Goal: Obtain resource: Obtain resource

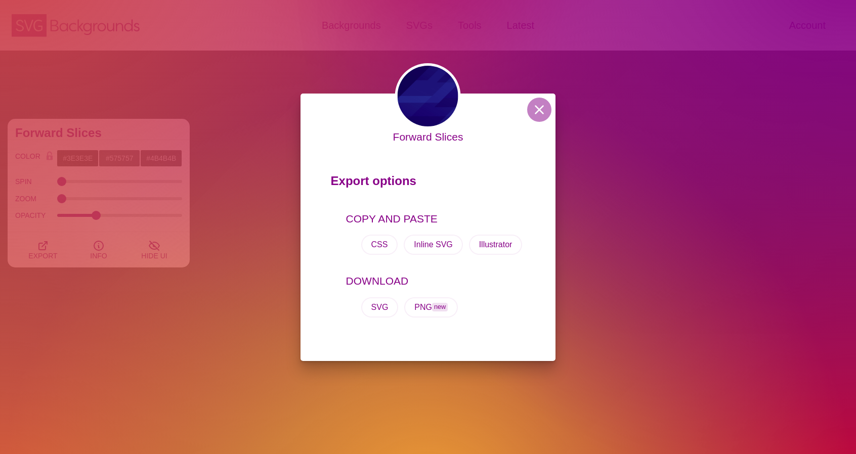
scroll to position [7931, 0]
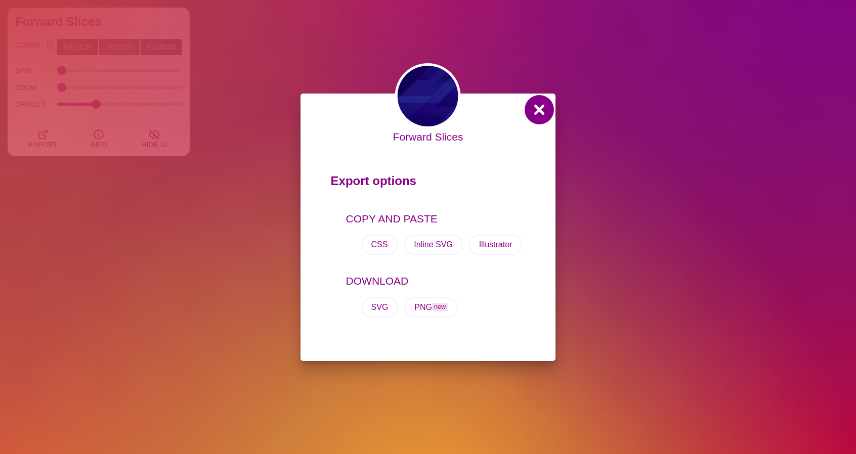
click at [538, 114] on button at bounding box center [539, 110] width 24 height 24
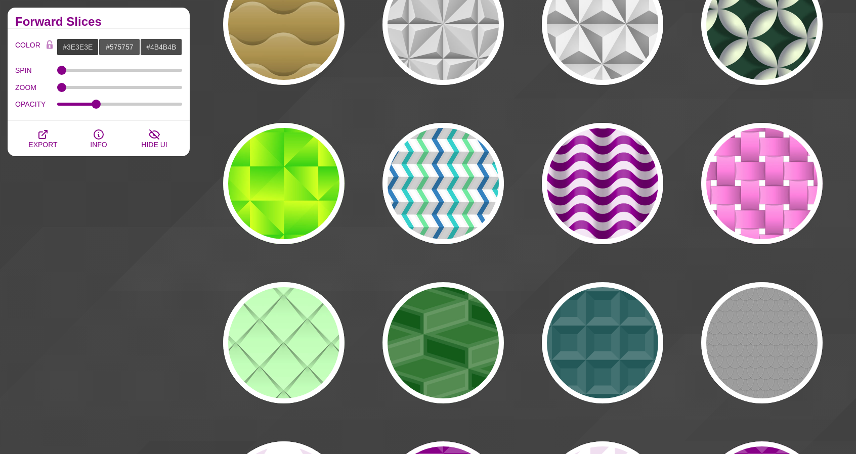
scroll to position [0, 0]
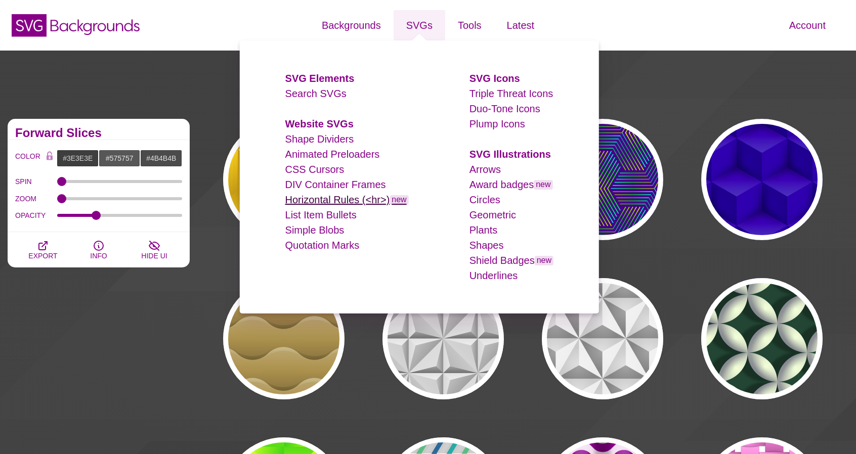
click at [345, 198] on link "Horizontal Rules (<hr>) new" at bounding box center [346, 199] width 123 height 11
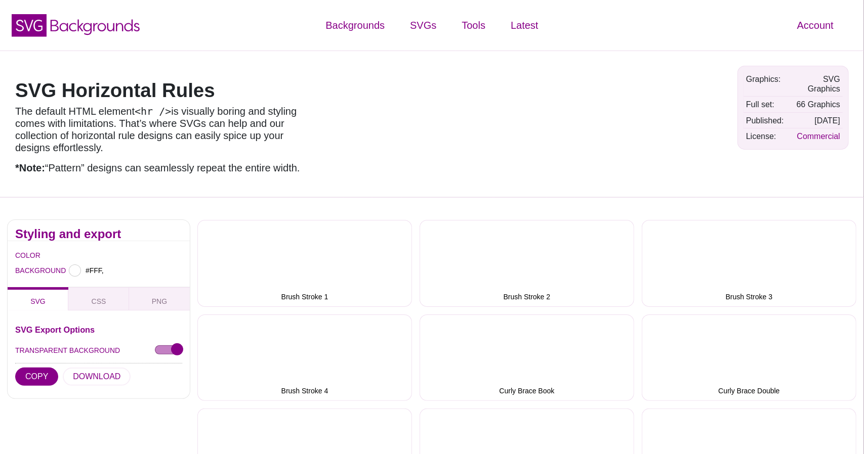
type input "#FFFFFF"
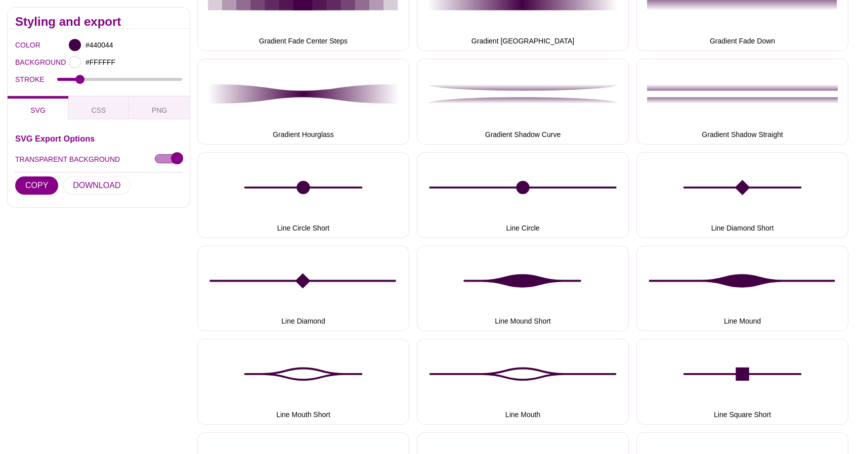
scroll to position [1012, 0]
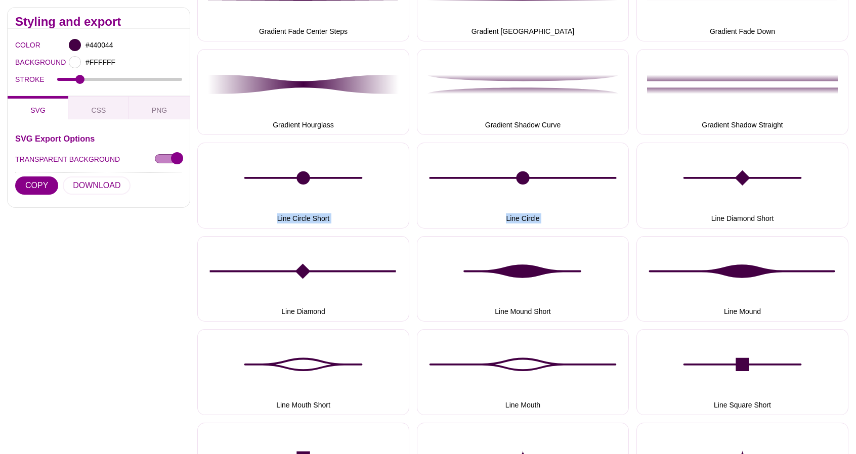
drag, startPoint x: 855, startPoint y: 204, endPoint x: 860, endPoint y: 155, distance: 49.4
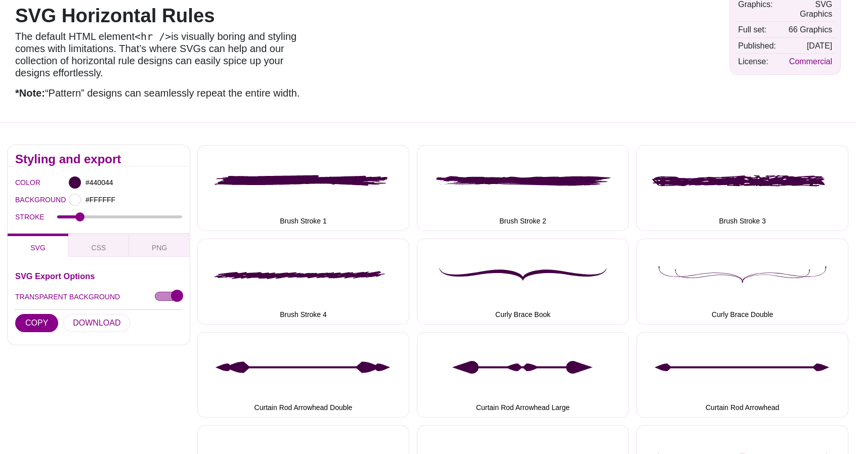
scroll to position [0, 0]
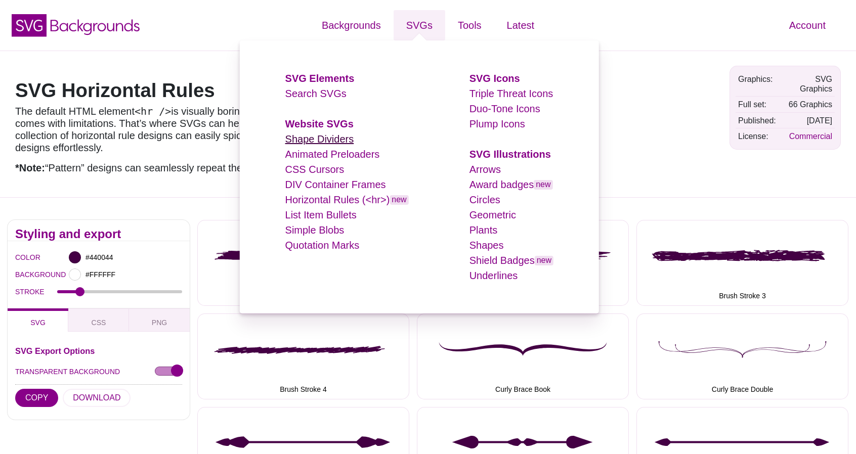
click at [330, 138] on link "Shape Dividers" at bounding box center [319, 139] width 69 height 11
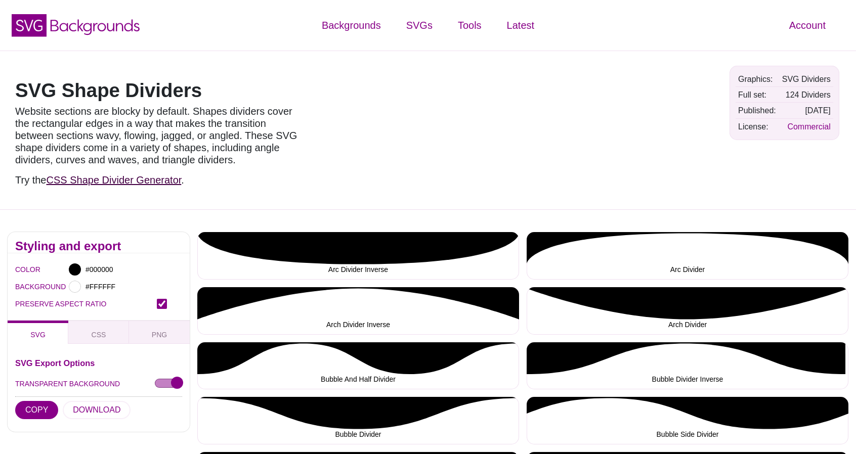
click at [129, 183] on link "CSS Shape Divider Generator" at bounding box center [114, 180] width 135 height 11
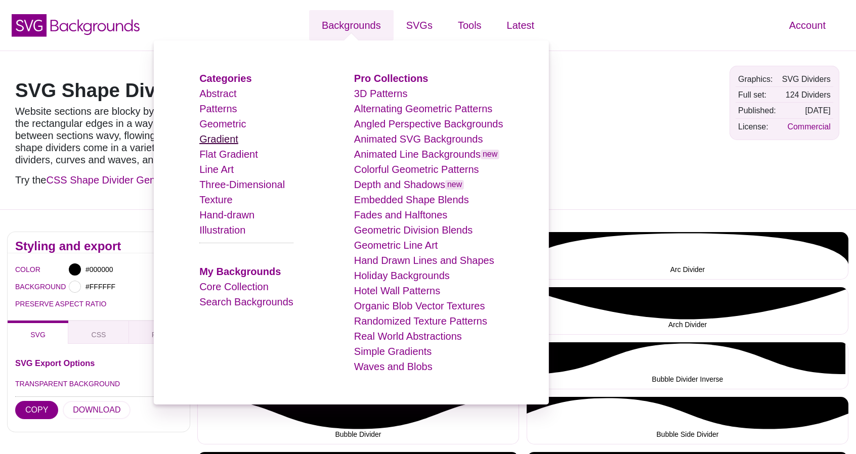
click at [237, 139] on link "Gradient" at bounding box center [218, 139] width 39 height 11
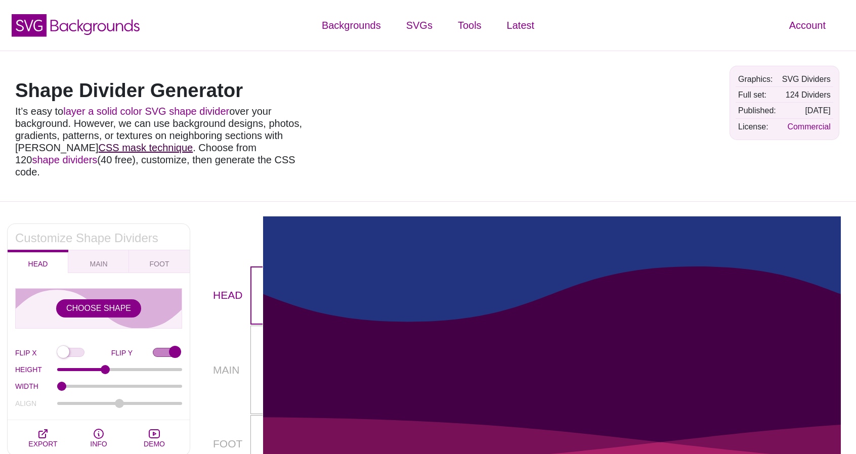
click at [161, 151] on link "CSS mask technique" at bounding box center [145, 147] width 95 height 11
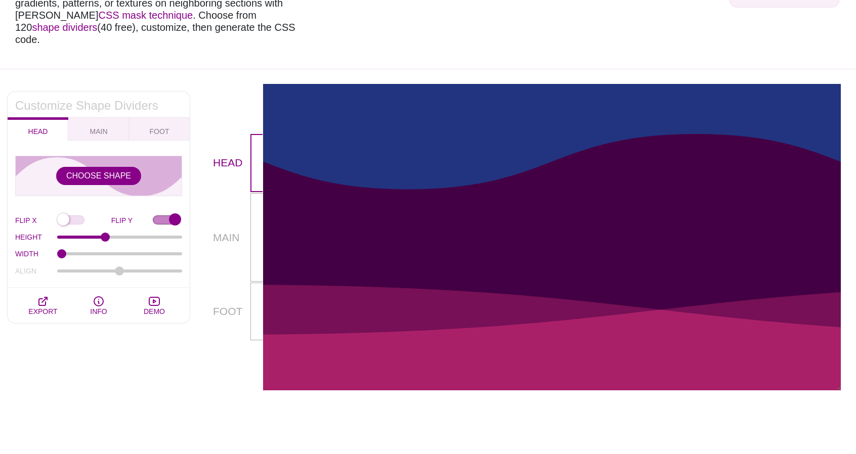
scroll to position [51, 0]
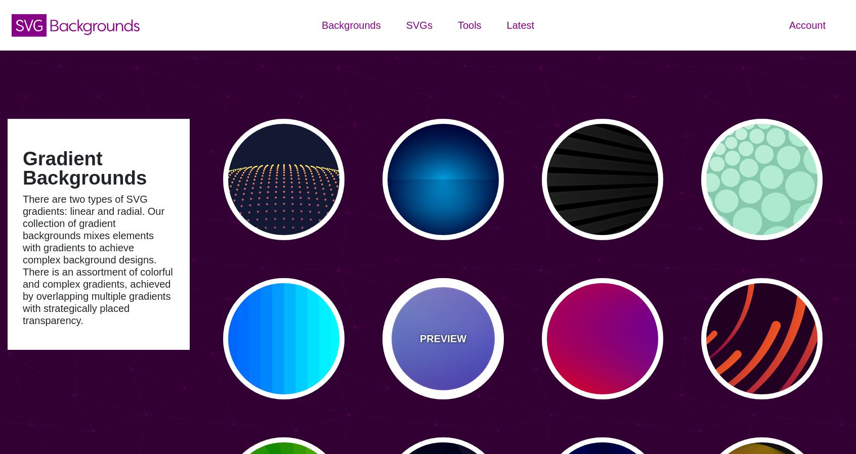
click at [447, 321] on div "PREVIEW" at bounding box center [443, 338] width 121 height 121
type input "#0000FF"
type input "#0099FF"
type input "#FF99FF"
type input "#880088"
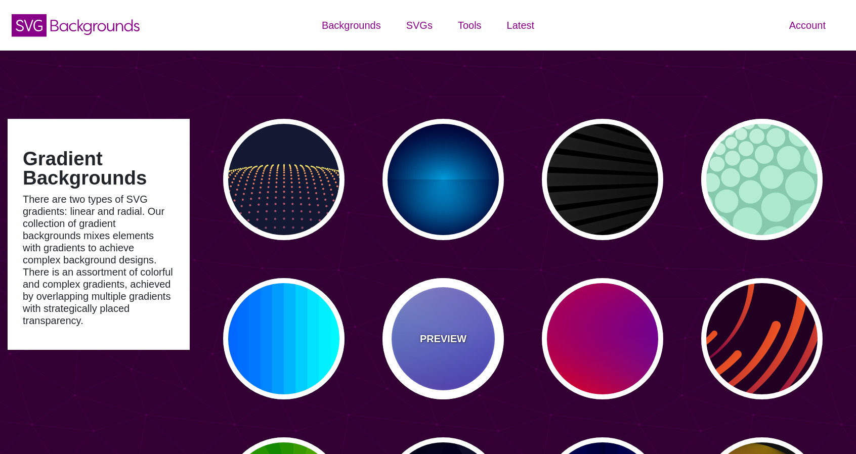
type input "12"
type input "0"
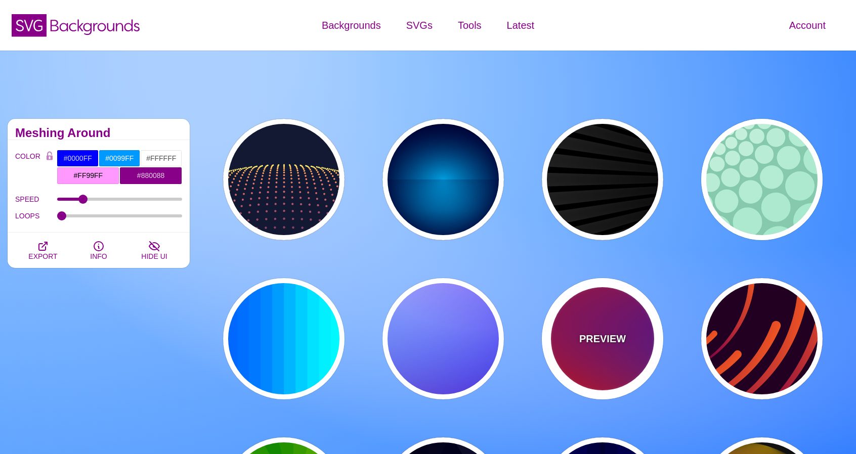
click at [633, 338] on div "PREVIEW" at bounding box center [602, 338] width 121 height 121
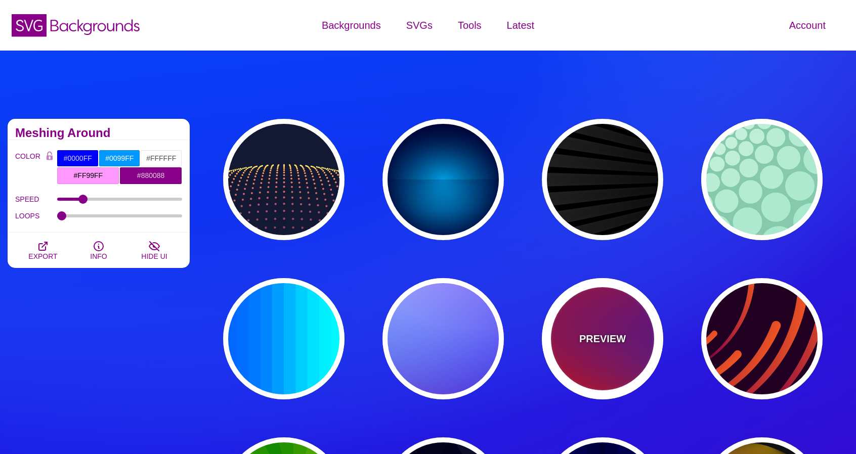
type input "#FF0000"
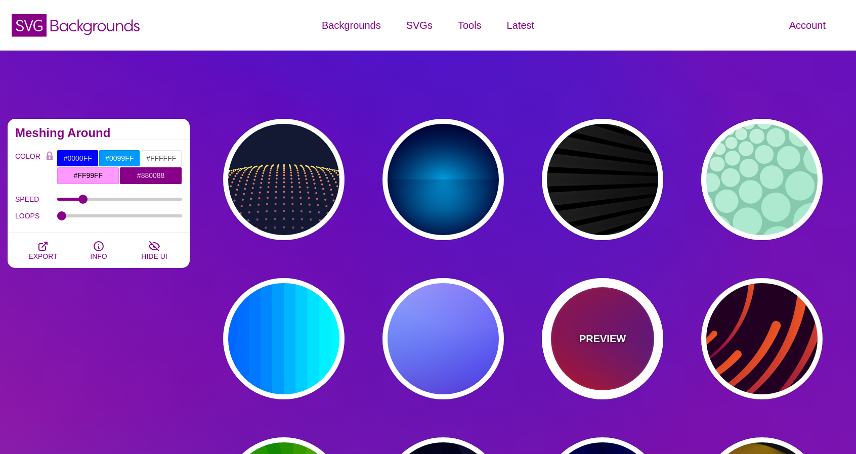
type input "#800080"
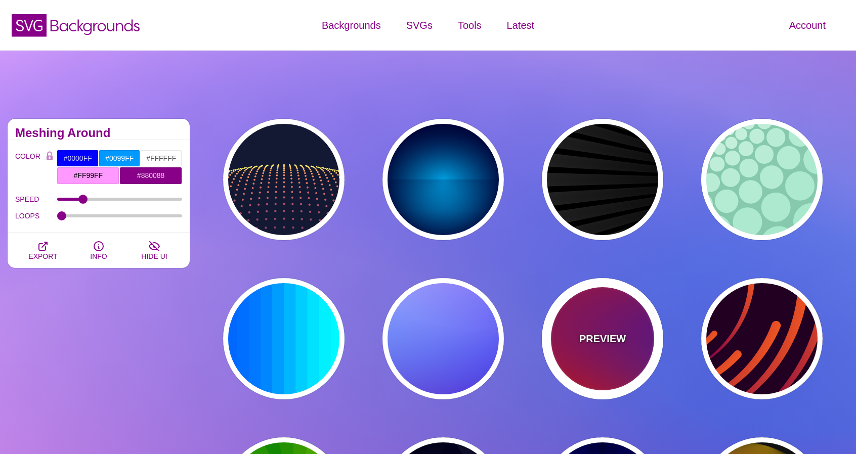
type input "#0000FF"
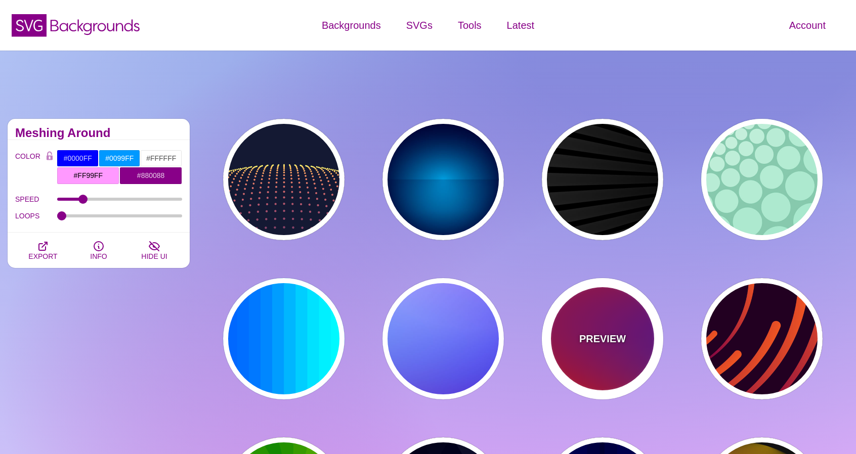
type input "#00EEBB"
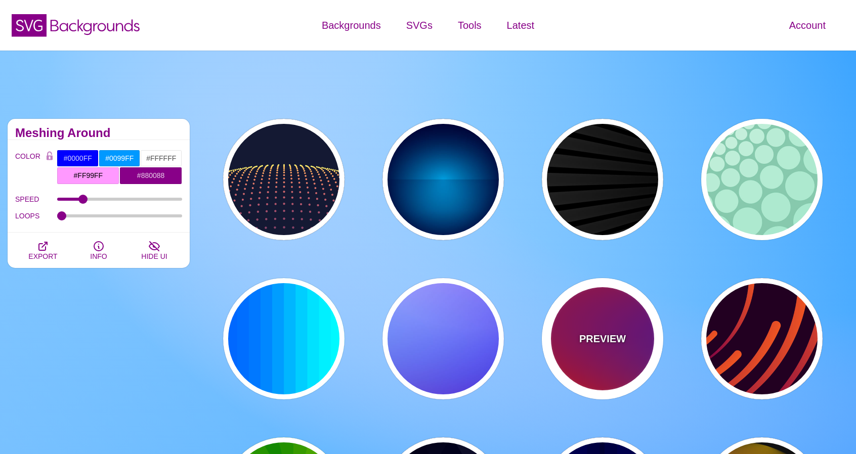
type input "#FFFF00"
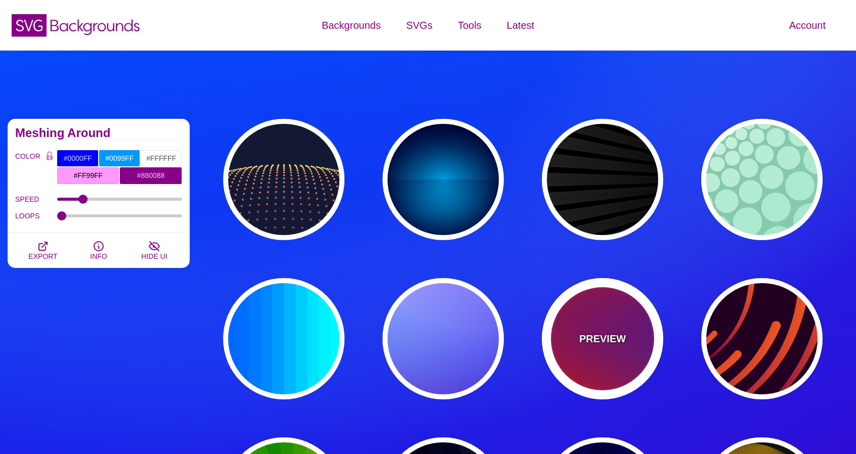
type input "#FFA500"
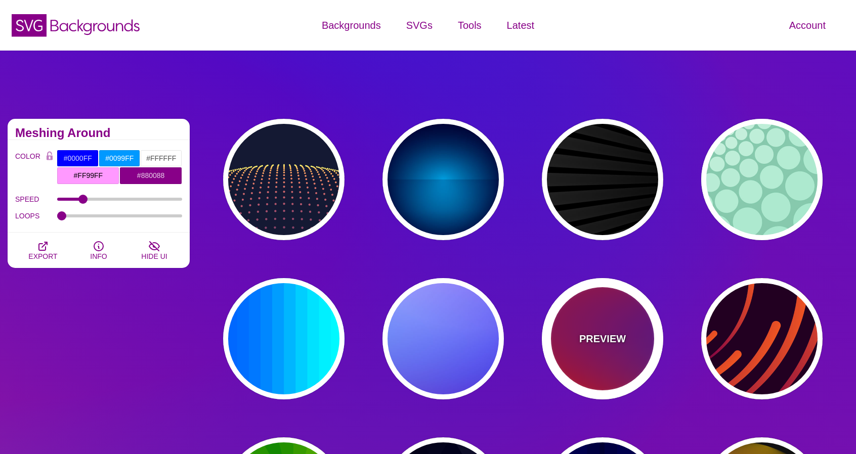
type input "1"
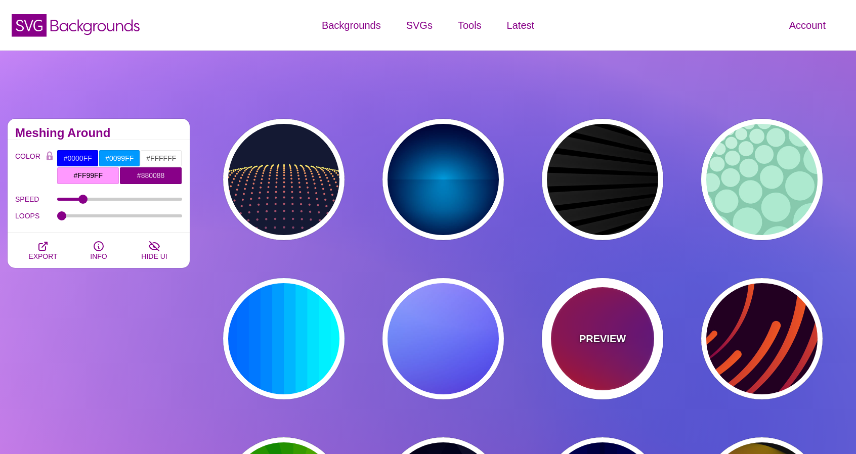
type input "20"
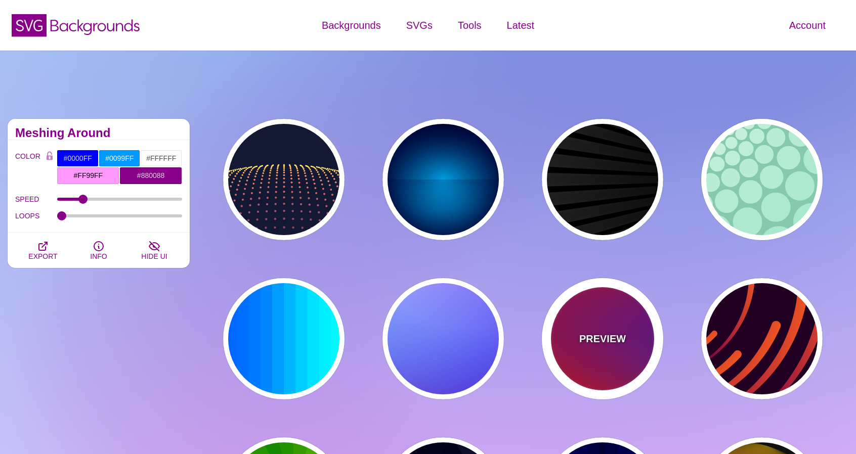
type input "0"
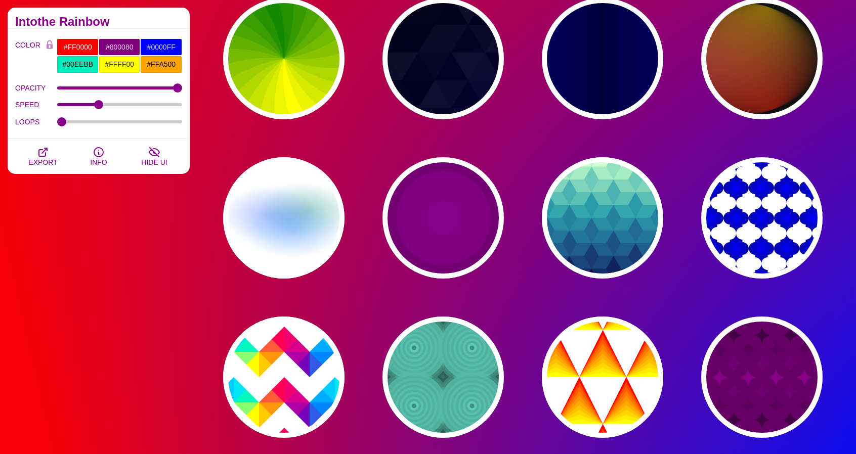
scroll to position [455, 0]
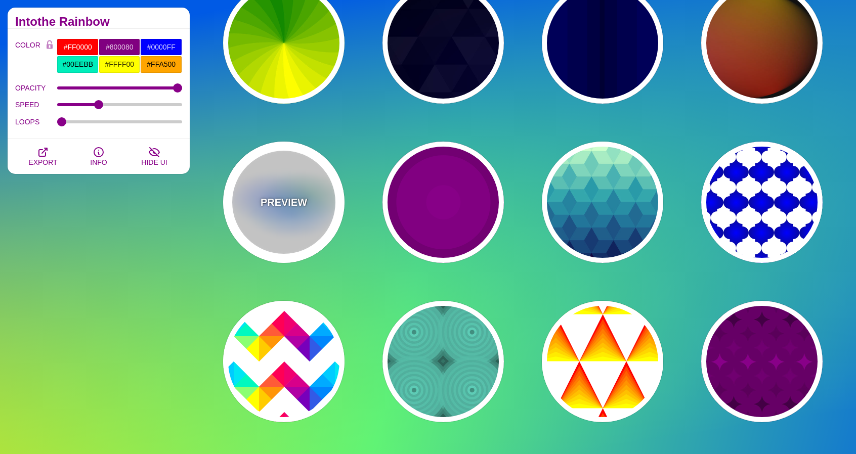
click at [296, 206] on p "PREVIEW" at bounding box center [284, 202] width 47 height 15
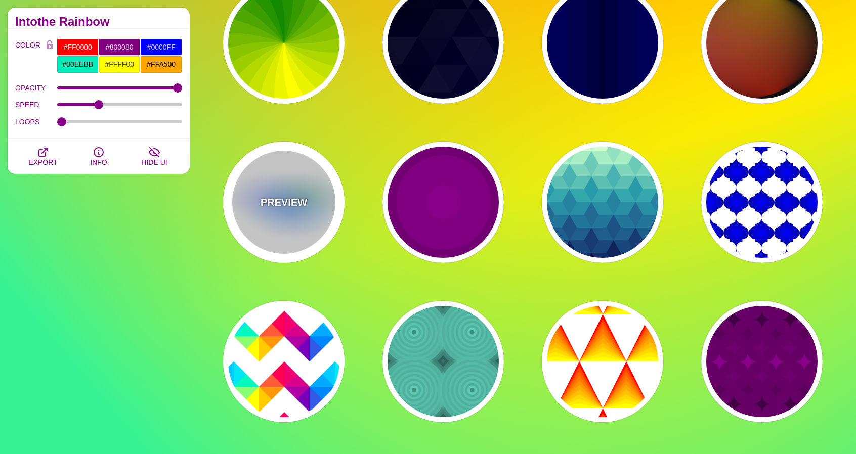
type input "#FFFFFF"
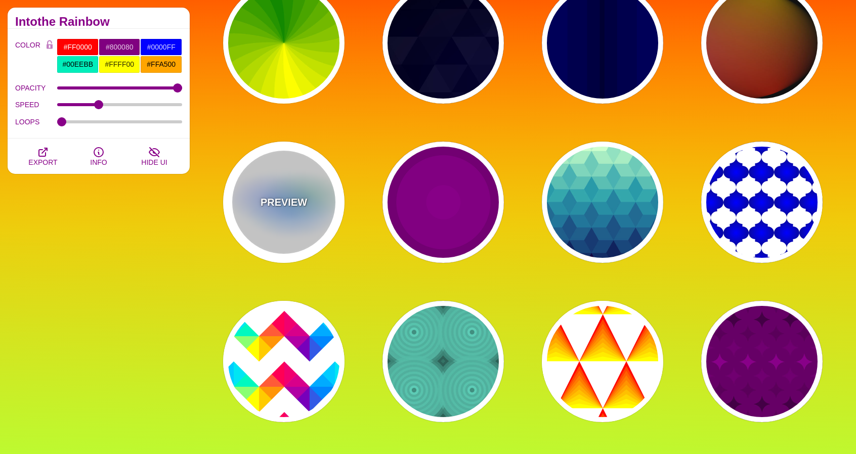
type input "#AA00FF"
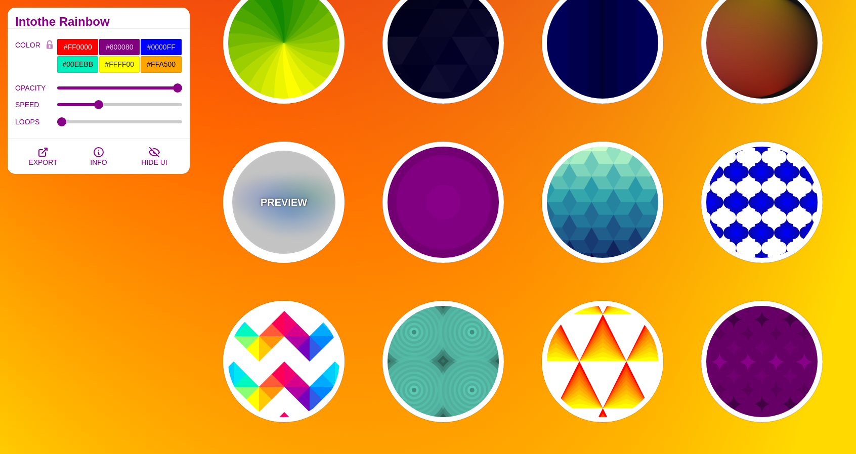
type input "#0088FF"
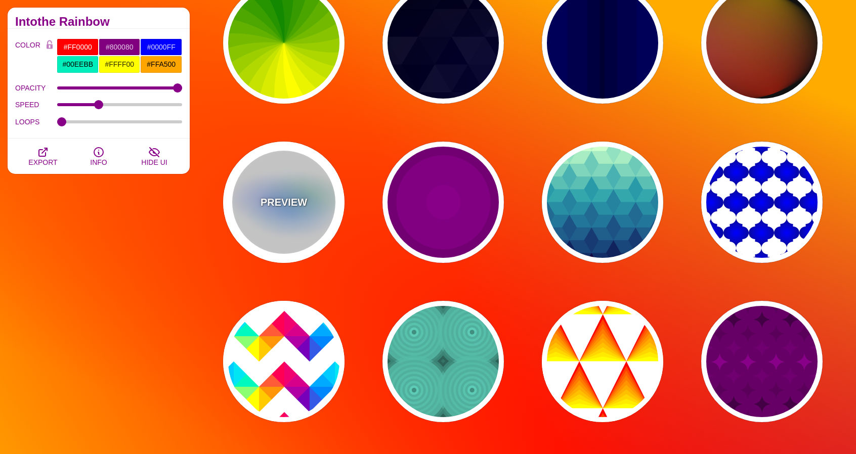
type input "#008800"
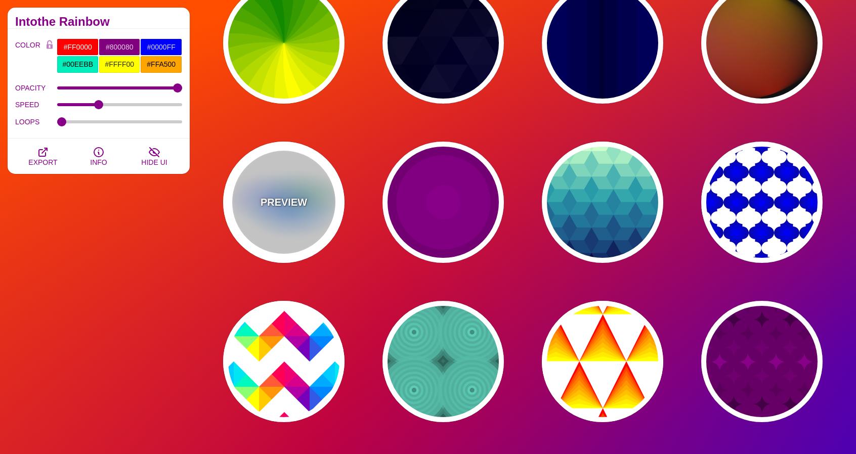
type input "8"
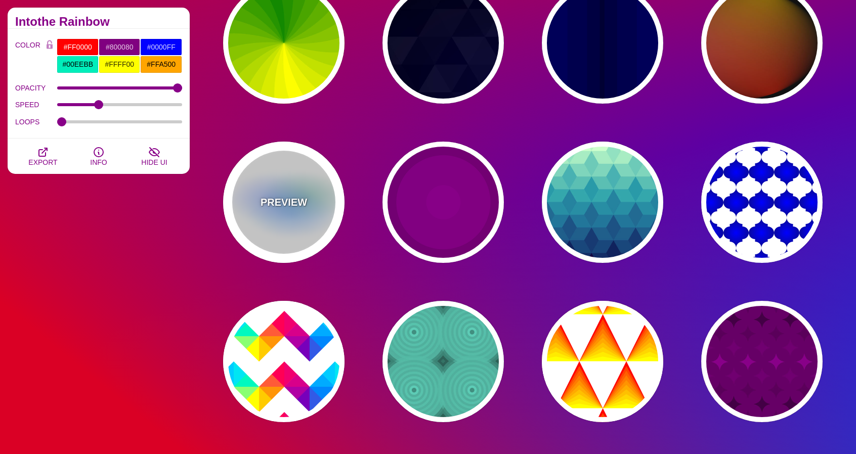
type input "24"
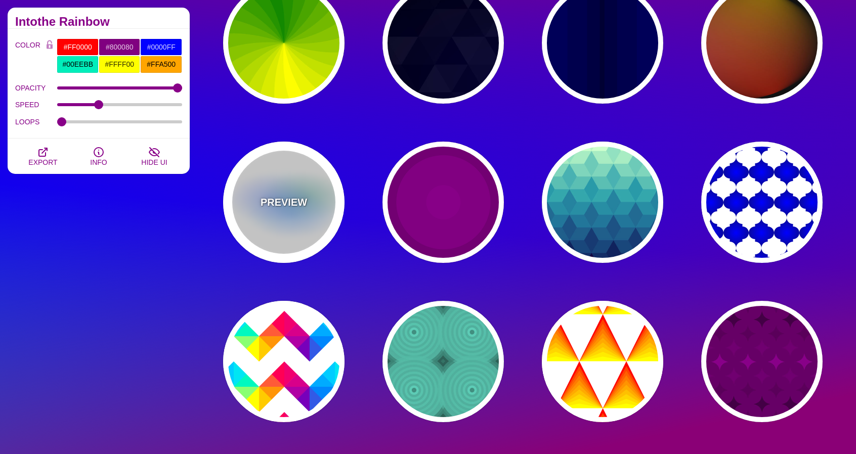
type input "999"
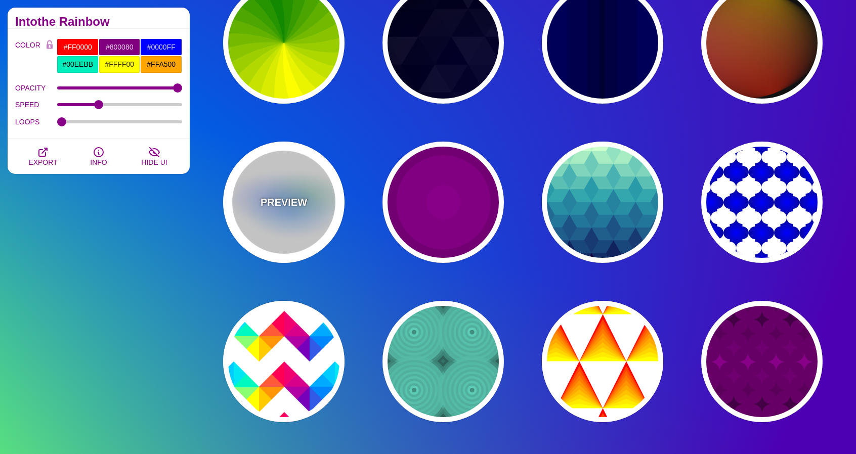
type input "0.5"
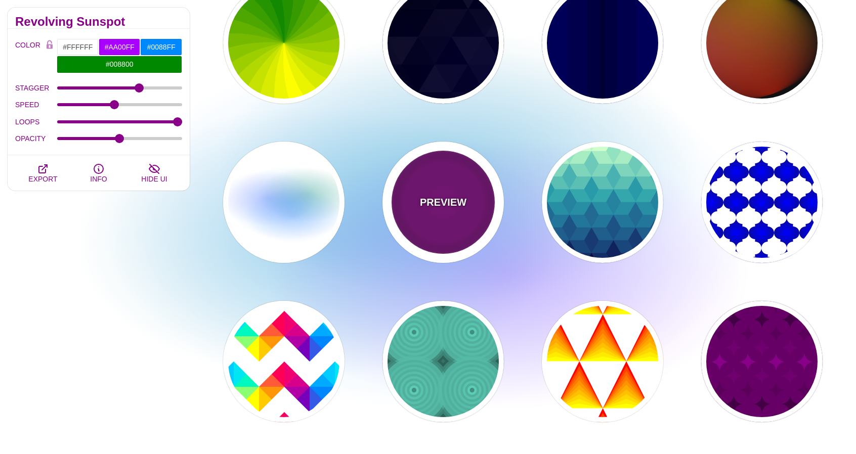
click at [421, 212] on div "PREVIEW" at bounding box center [443, 202] width 121 height 121
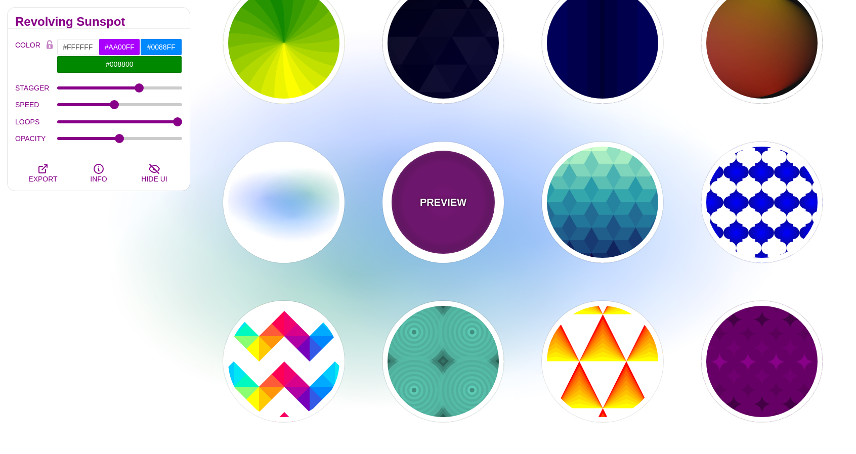
type input "#220022"
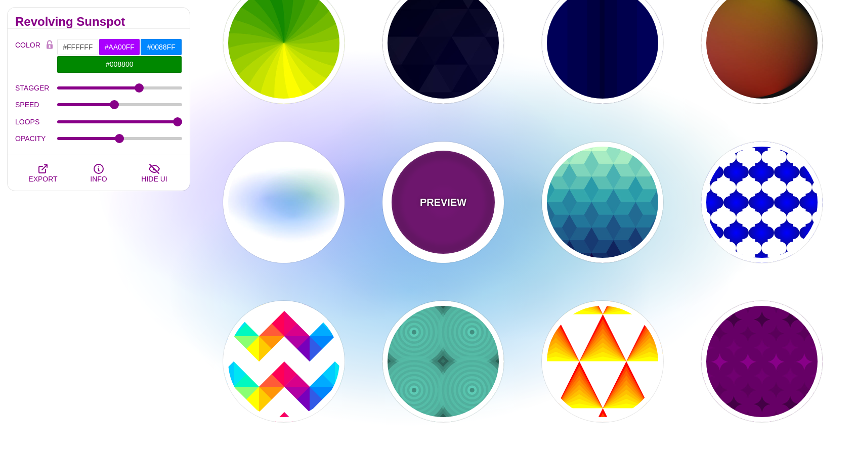
type input "#880088"
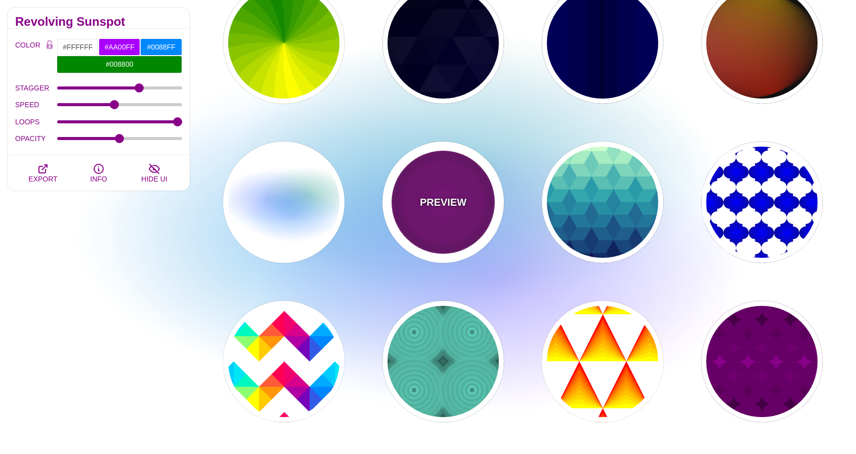
type input "999"
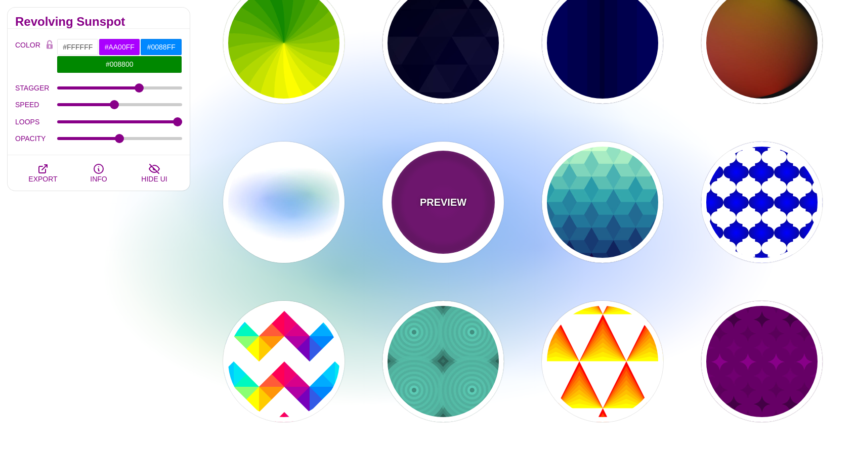
type input "5"
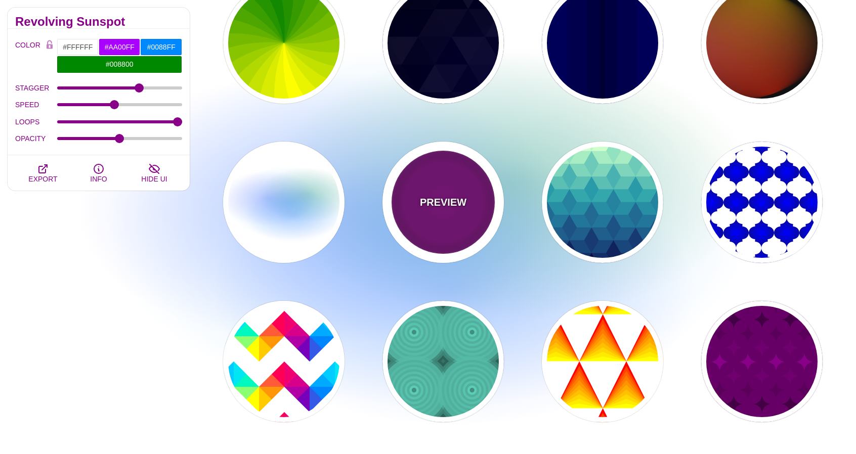
type input "0"
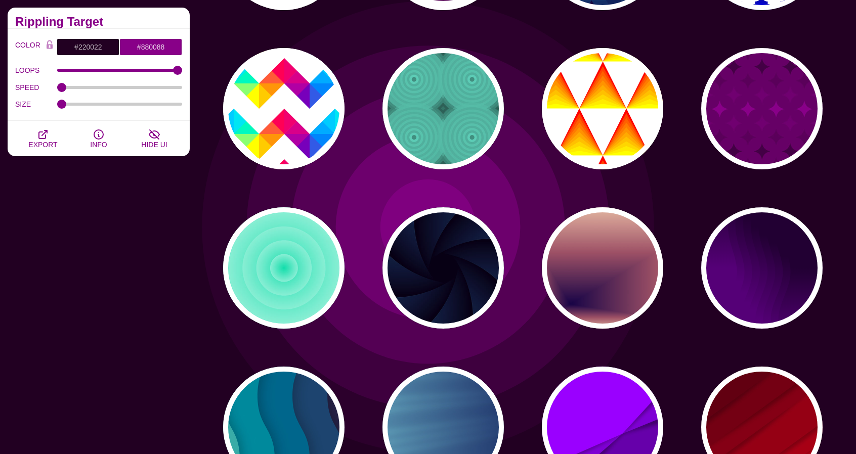
scroll to position [810, 0]
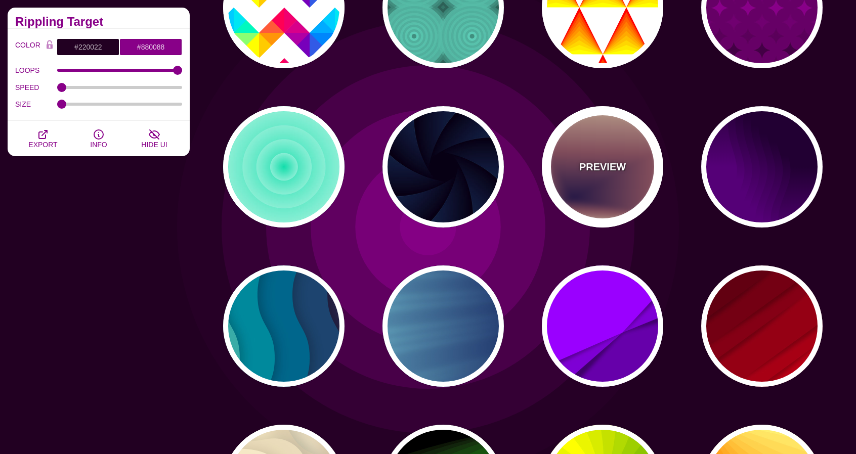
click at [566, 191] on div "PREVIEW" at bounding box center [602, 166] width 121 height 121
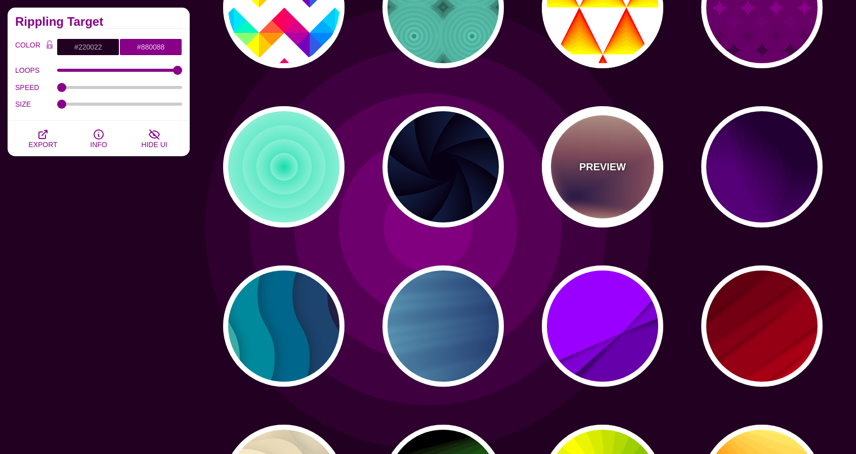
type input "#EEC6AB"
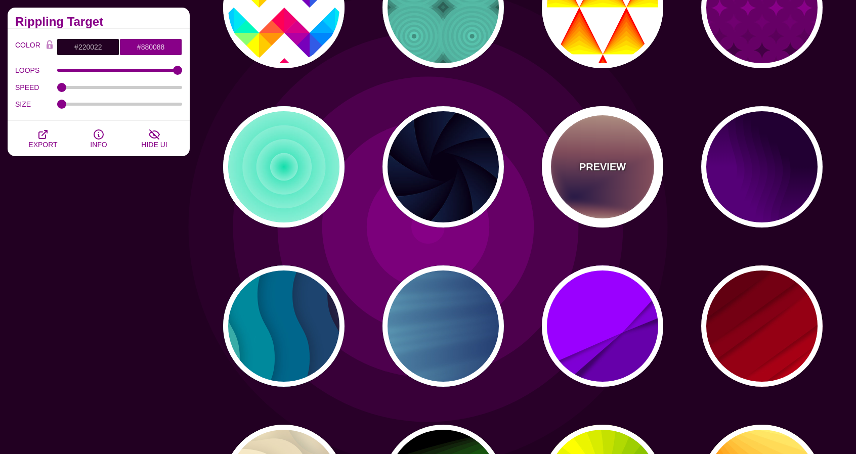
type input "#170346"
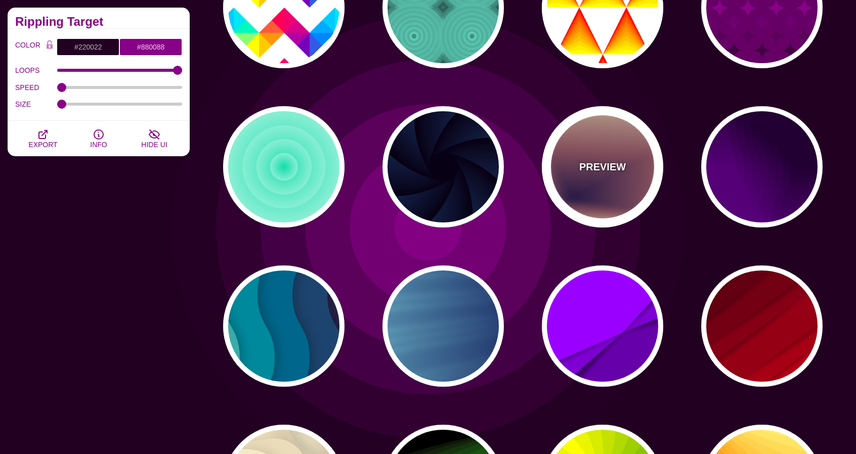
type input "0"
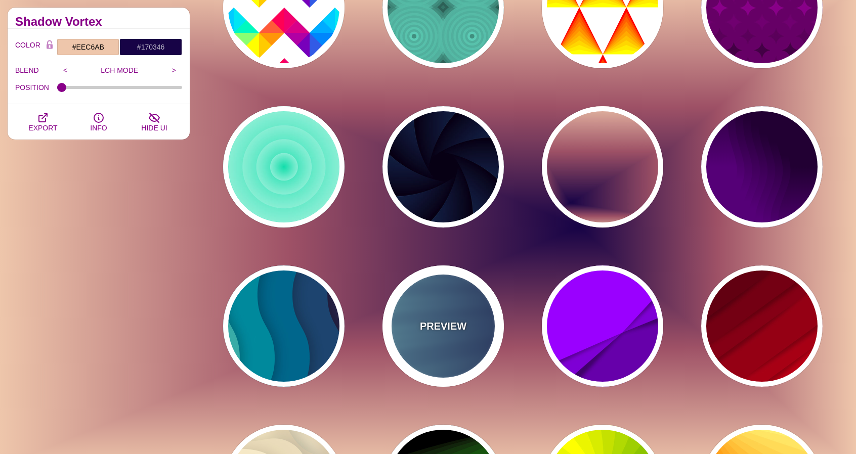
click at [476, 312] on div "PREVIEW" at bounding box center [443, 326] width 121 height 121
type input "#000044"
type input "#99FFFF"
type input "1"
type input "0.25"
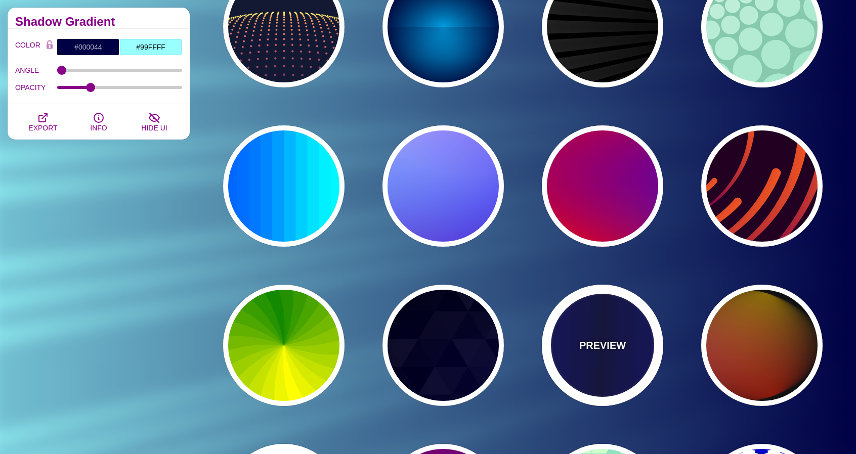
scroll to position [152, 0]
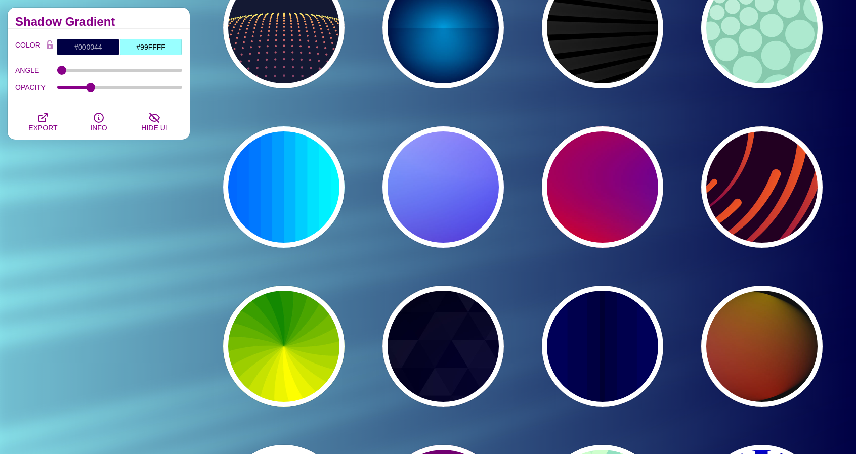
drag, startPoint x: 551, startPoint y: 270, endPoint x: 178, endPoint y: 269, distance: 372.5
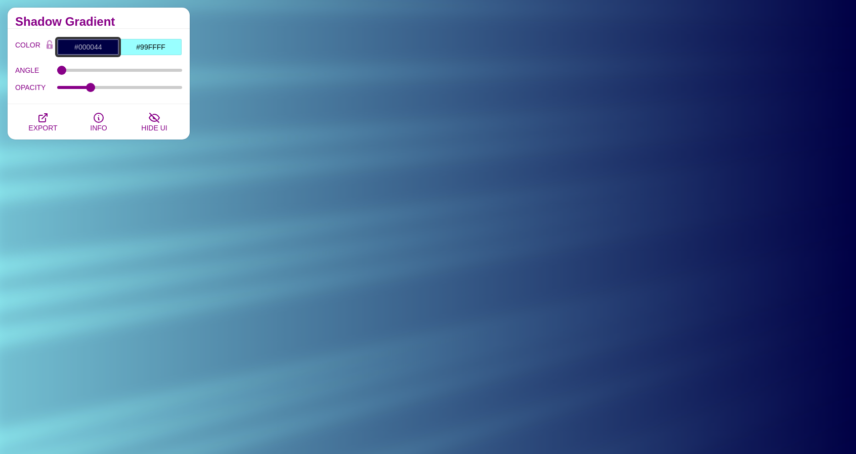
click at [92, 48] on input "#000044" at bounding box center [88, 46] width 63 height 17
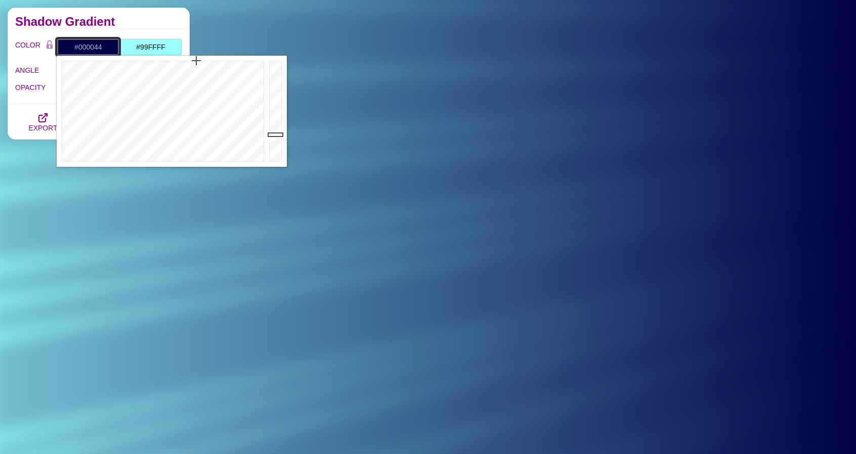
paste input "FFE17E"
type input "#FFE17E"
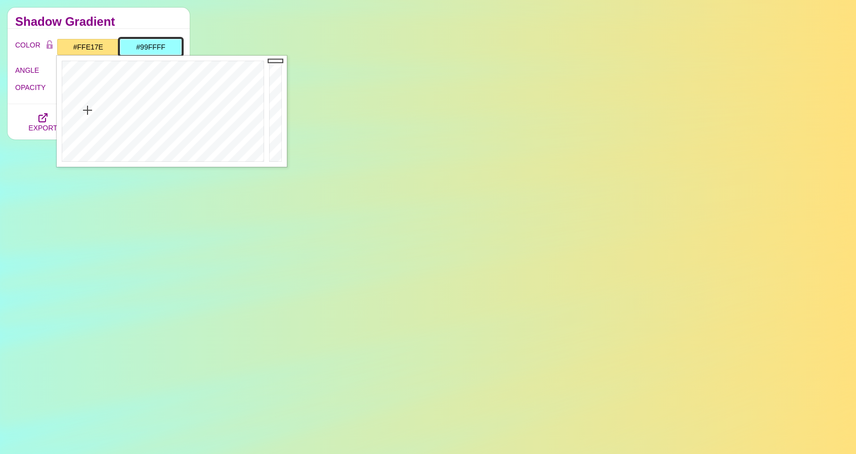
click at [151, 44] on input "#99FFFF" at bounding box center [150, 46] width 63 height 17
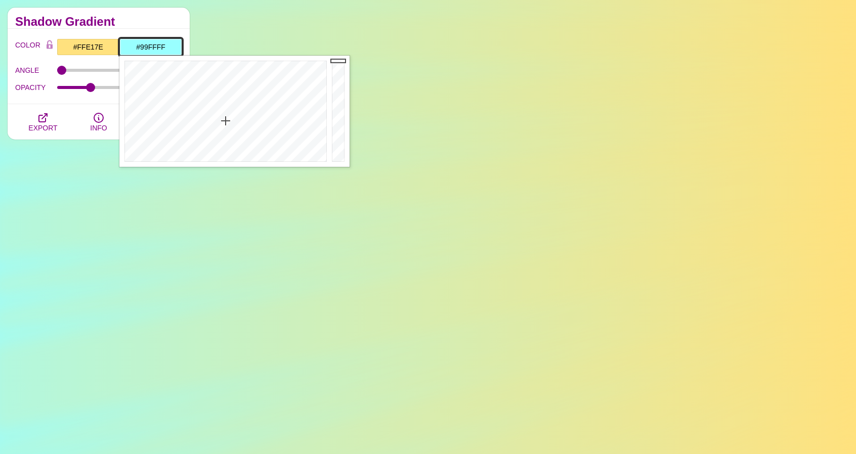
paste input "FFEBA9"
type input "#FFEBA9"
click at [173, 21] on h2 "Shadow Gradient" at bounding box center [98, 22] width 167 height 8
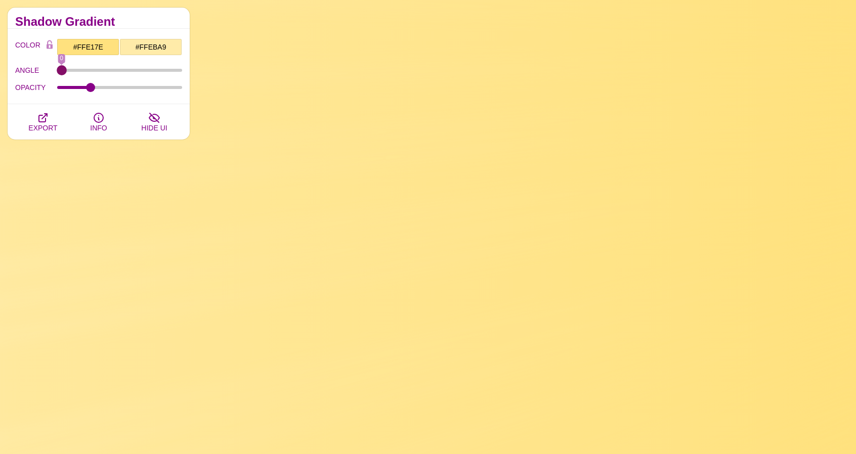
drag, startPoint x: 62, startPoint y: 70, endPoint x: 37, endPoint y: 76, distance: 25.0
type input "0"
click at [57, 72] on input "ANGLE" at bounding box center [120, 70] width 126 height 4
click at [150, 120] on icon "button" at bounding box center [154, 118] width 12 height 12
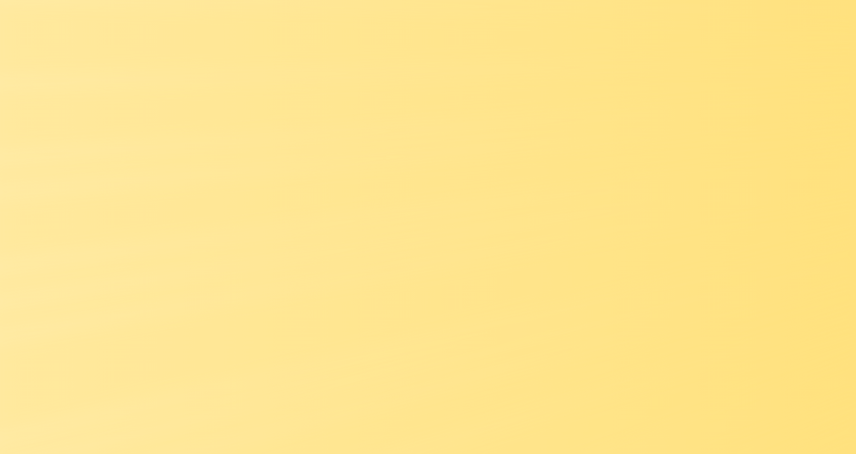
scroll to position [101, 0]
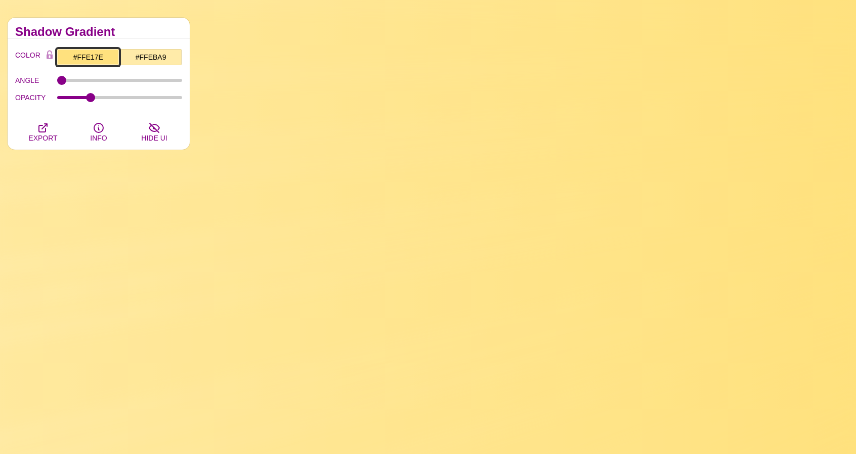
click at [87, 59] on input "#FFE17E" at bounding box center [88, 57] width 63 height 17
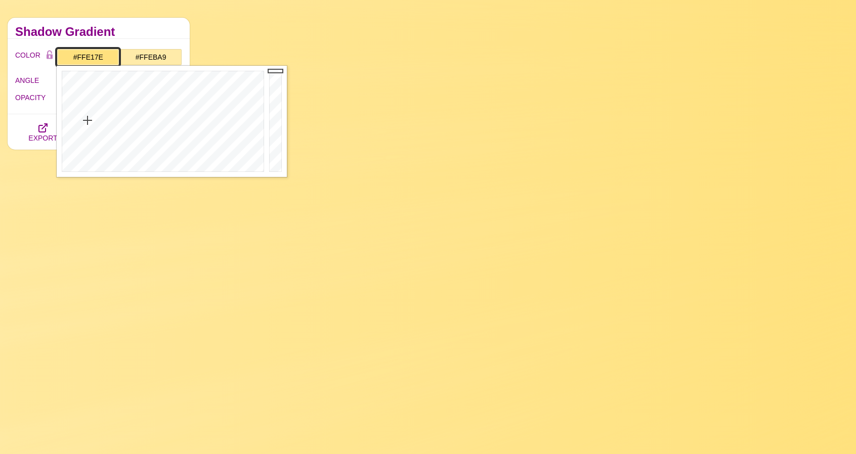
paste input "text"
type input "#FFE17E"
click at [133, 32] on h2 "Shadow Gradient" at bounding box center [98, 32] width 167 height 8
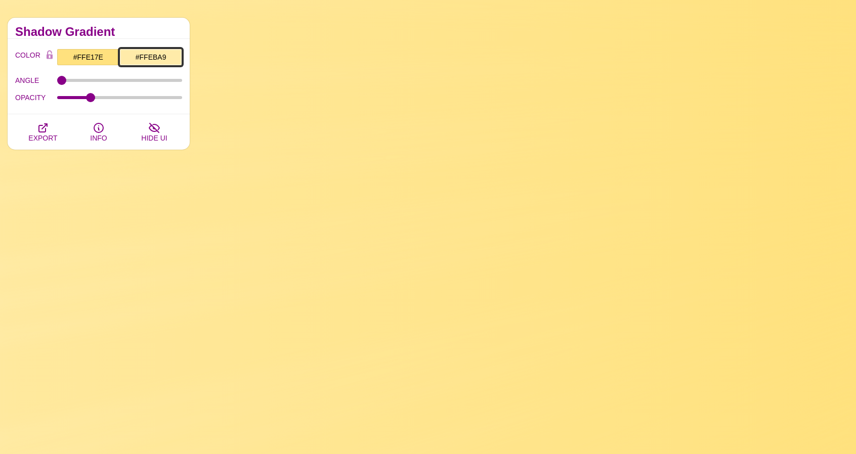
click at [161, 57] on input "#FFEBA9" at bounding box center [150, 57] width 63 height 17
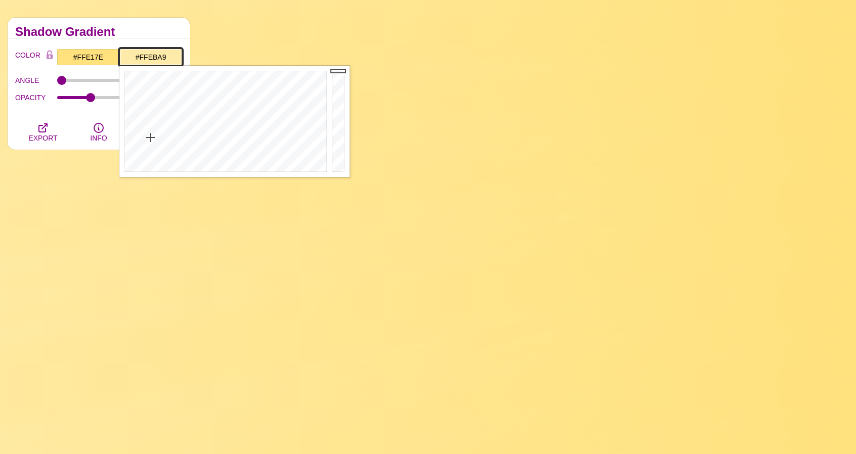
paste input "text"
type input "#FFEBA9"
click at [168, 26] on div "Shadow Gradient" at bounding box center [99, 28] width 182 height 21
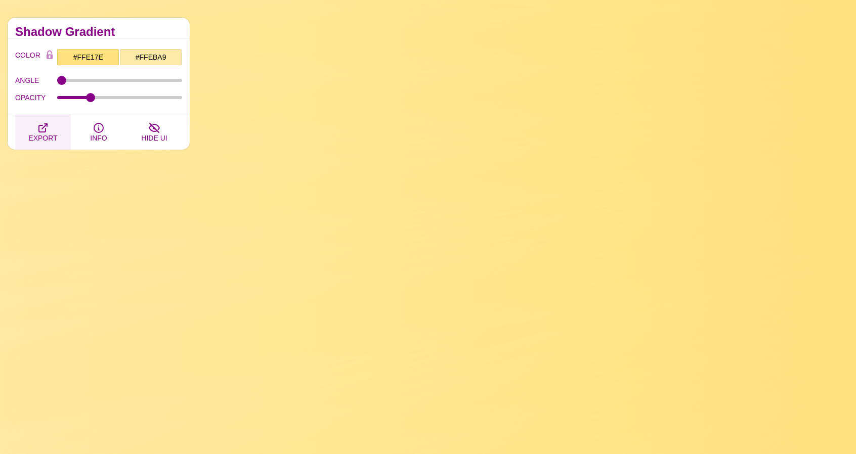
click at [49, 127] on button "EXPORT" at bounding box center [43, 131] width 56 height 35
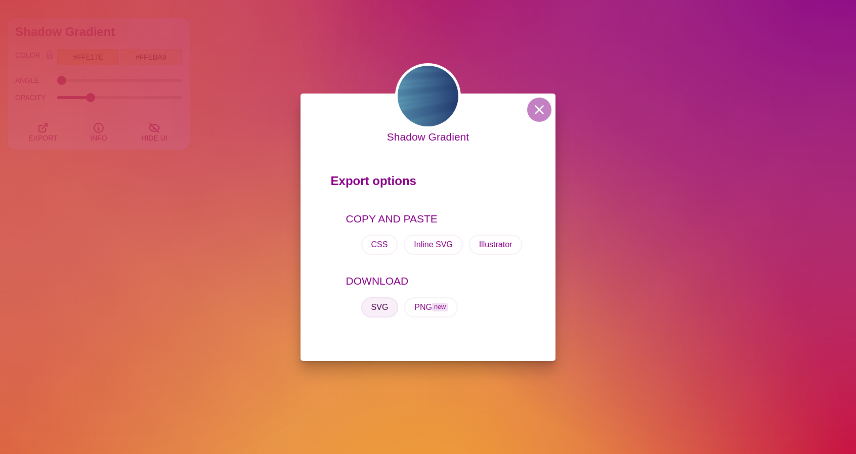
click at [377, 309] on button "SVG" at bounding box center [379, 308] width 37 height 20
click at [544, 106] on button at bounding box center [539, 110] width 24 height 24
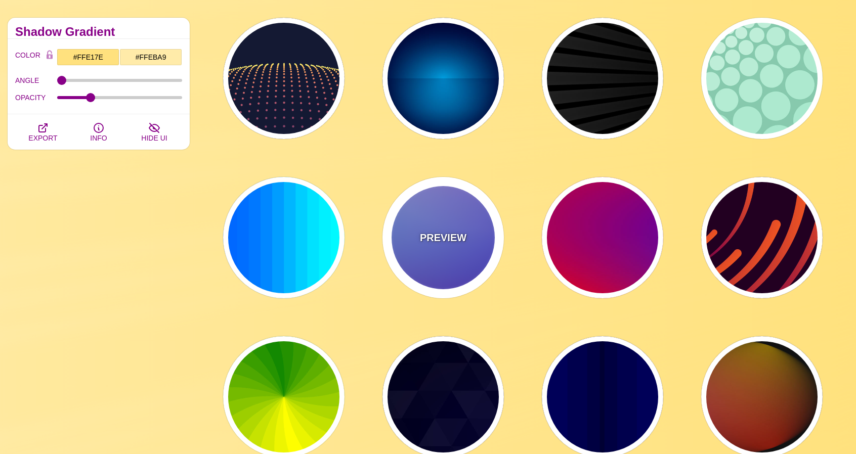
click at [430, 220] on div "PREVIEW" at bounding box center [443, 237] width 121 height 121
type input "#0000FF"
type input "#0099FF"
type input "#FFFFFF"
type input "#FF99FF"
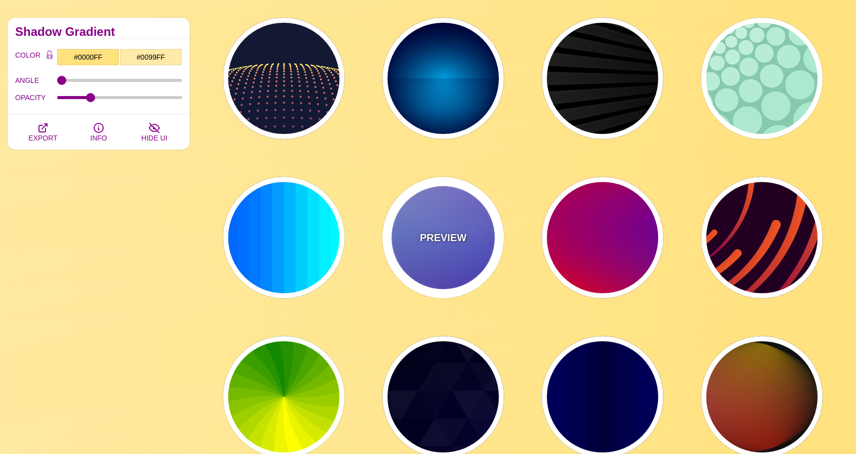
type input "#880088"
type input "12"
type input "0"
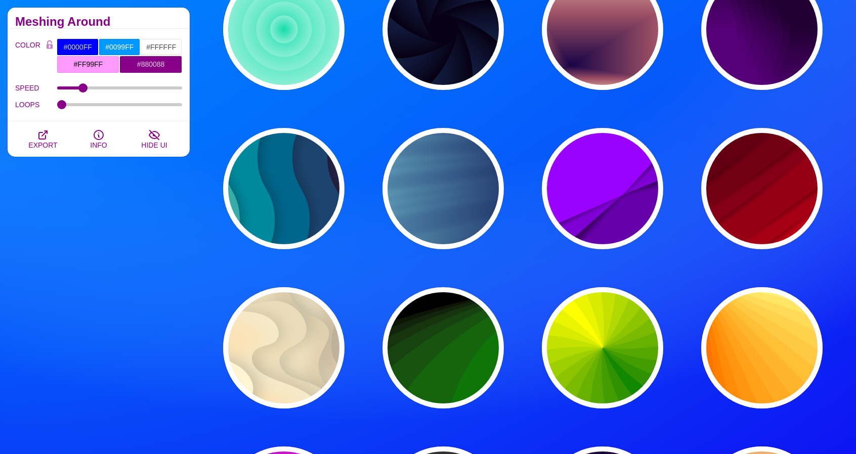
scroll to position [962, 0]
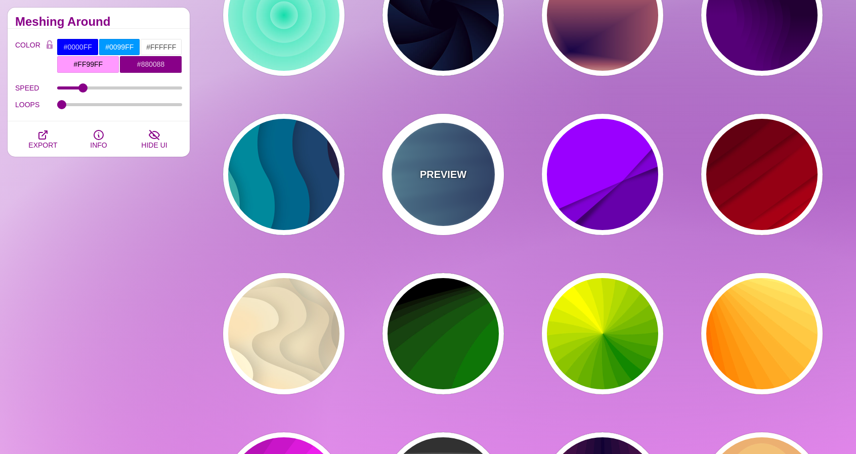
click at [453, 195] on div "PREVIEW" at bounding box center [443, 174] width 121 height 121
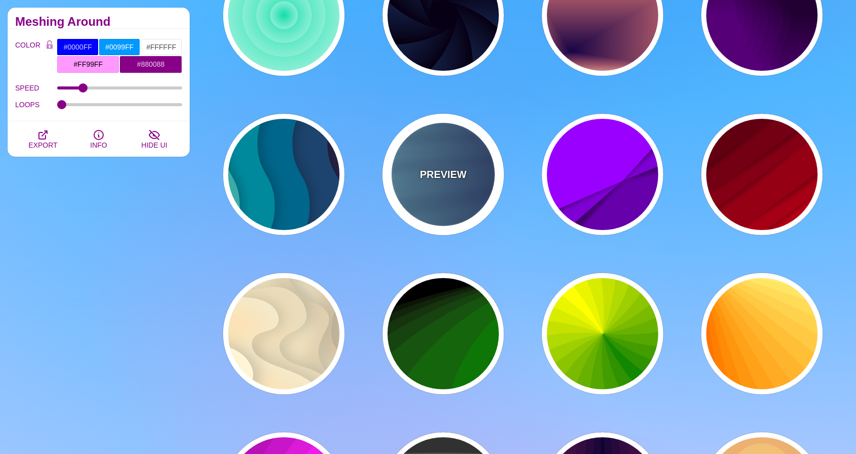
type input "#000044"
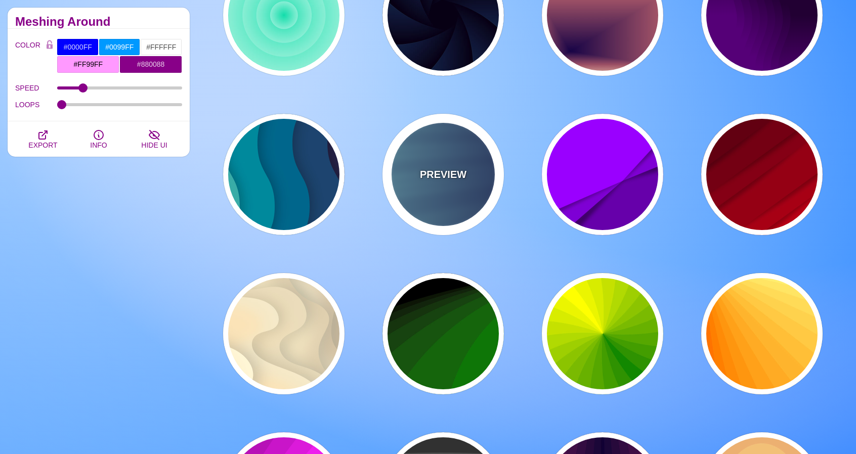
type input "#99FFFF"
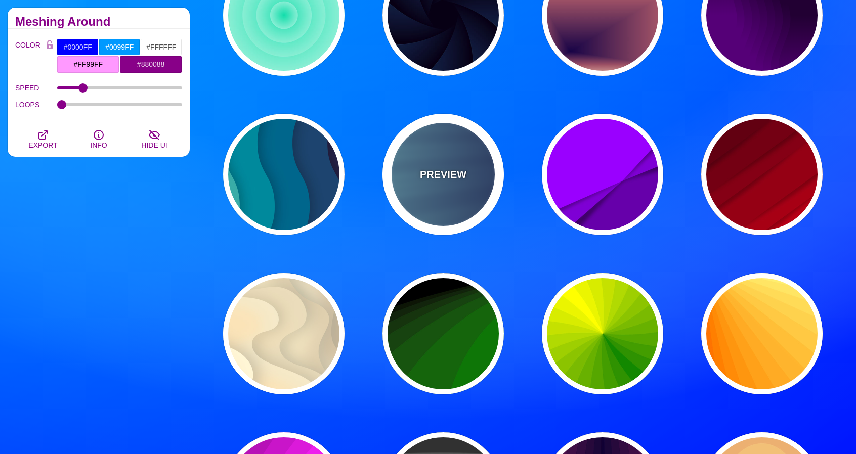
type input "1"
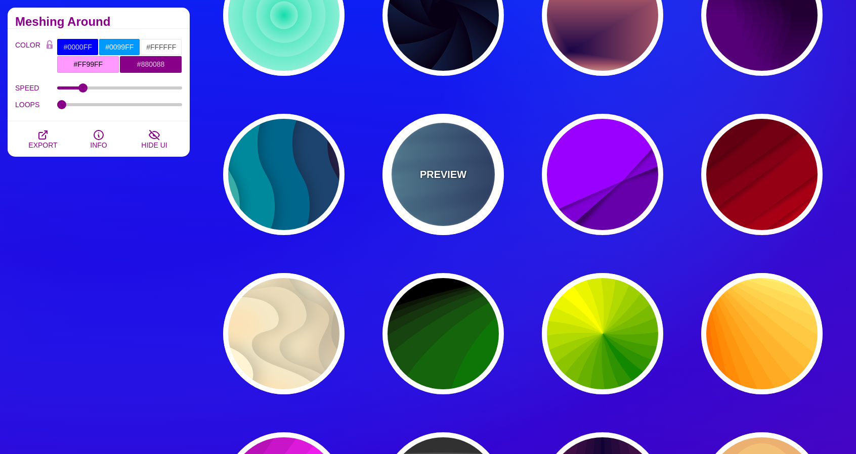
type input "0.25"
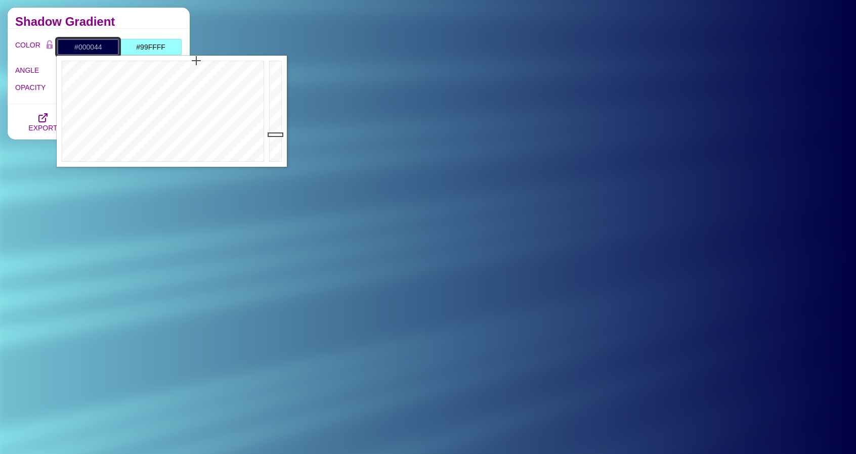
click at [101, 43] on input "#000044" at bounding box center [88, 46] width 63 height 17
paste input "4B4B4B"
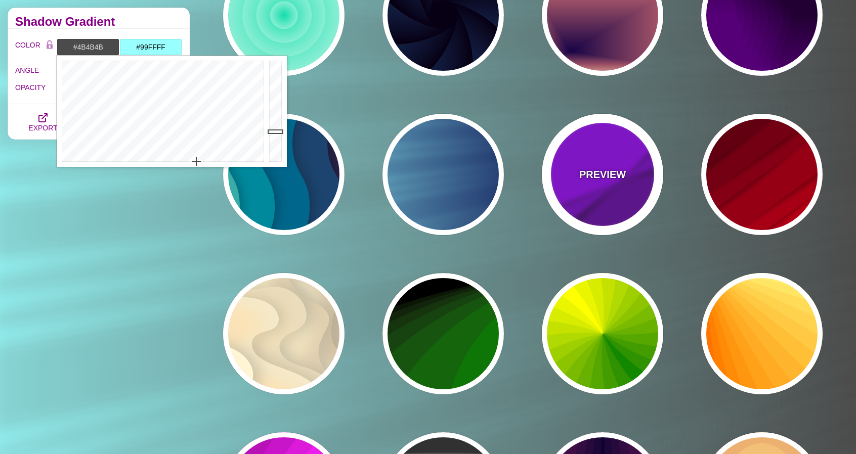
click at [577, 175] on div "PREVIEW" at bounding box center [602, 174] width 121 height 121
type input "#9900FF"
type input "#6600AA"
type input "0.5"
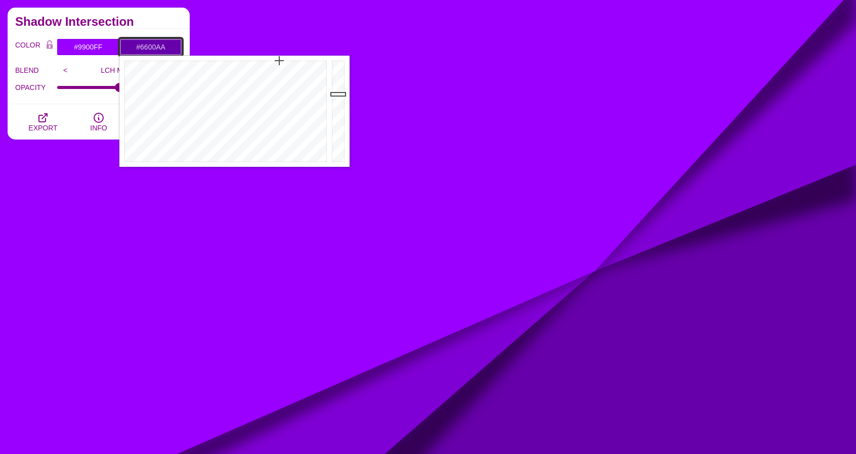
click at [157, 42] on input "#6600AA" at bounding box center [150, 46] width 63 height 17
paste input "4B4B4B"
type input "#4B4B4B"
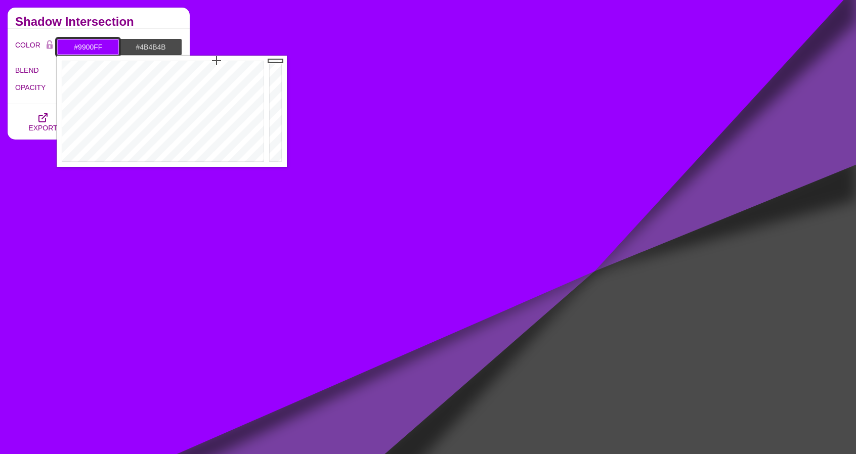
click at [90, 50] on input "#9900FF" at bounding box center [88, 46] width 63 height 17
paste input "575757"
type input "#575757"
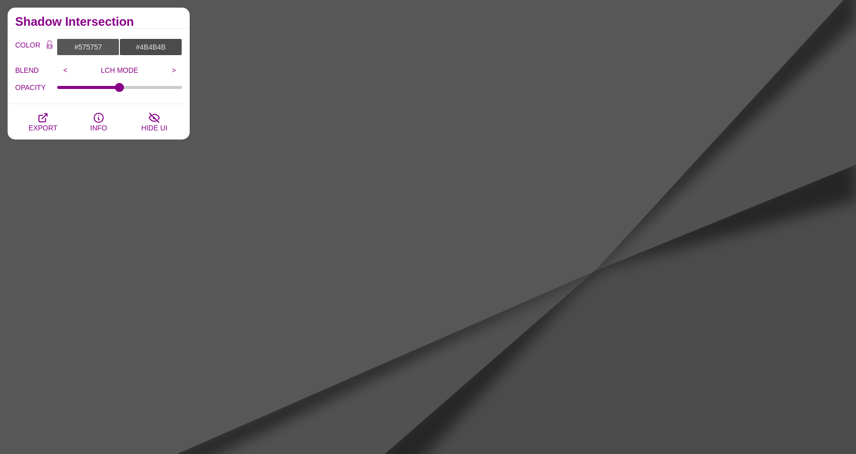
click at [179, 20] on h2 "Shadow Intersection" at bounding box center [98, 22] width 167 height 8
click at [47, 120] on icon "button" at bounding box center [43, 118] width 12 height 12
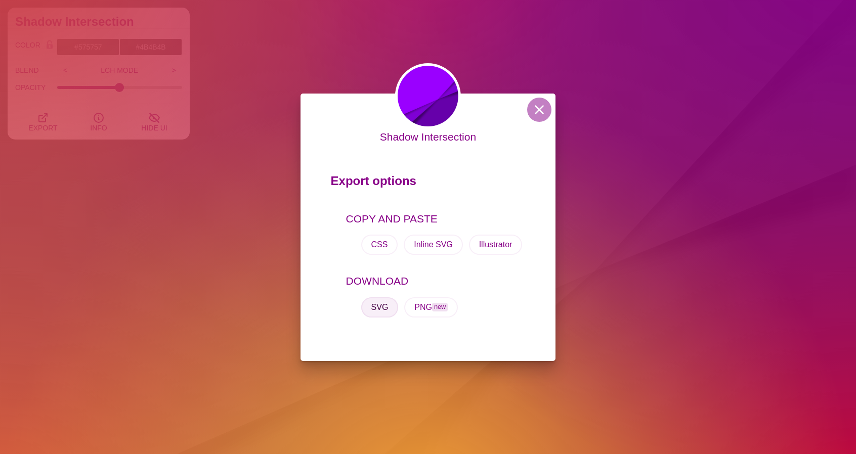
click at [388, 304] on button "SVG" at bounding box center [379, 308] width 37 height 20
